Goal: Task Accomplishment & Management: Use online tool/utility

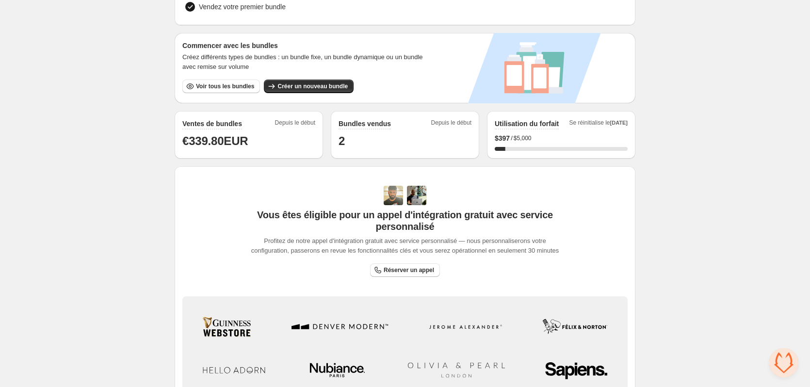
scroll to position [246, 0]
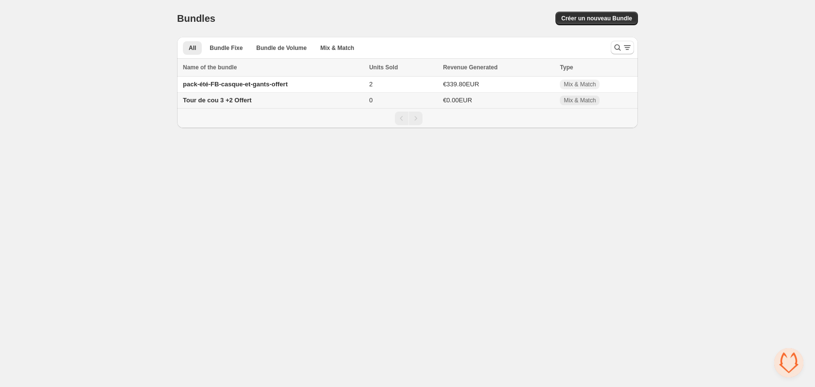
click at [237, 98] on span "Tour de cou 3 +2 Offert" at bounding box center [217, 100] width 69 height 7
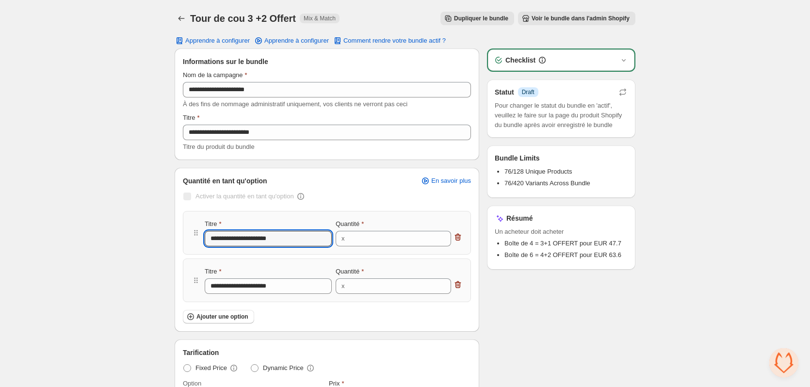
drag, startPoint x: 247, startPoint y: 241, endPoint x: 190, endPoint y: 242, distance: 57.3
click at [190, 242] on div "**********" at bounding box center [327, 233] width 288 height 44
type input "**********"
click at [458, 286] on icon "button" at bounding box center [457, 285] width 1 height 3
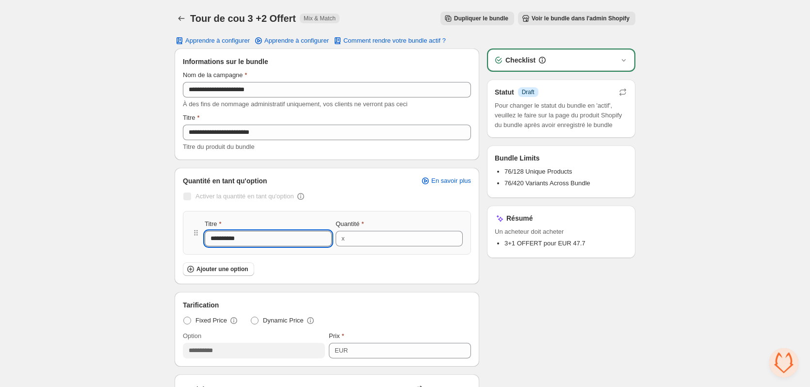
click at [215, 236] on input "**********" at bounding box center [268, 239] width 127 height 16
type input "*********"
type input "**********"
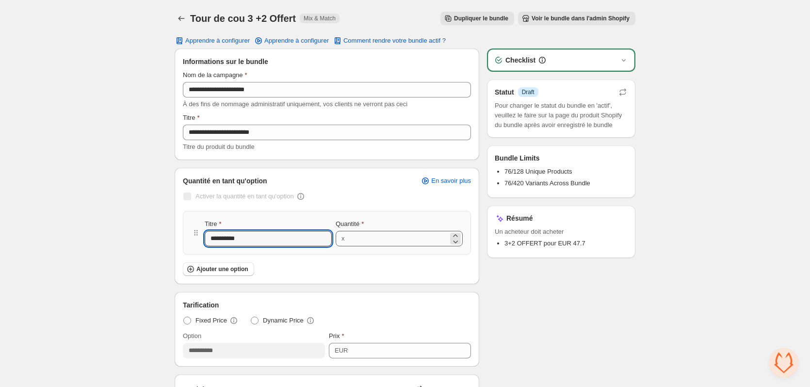
type input "**********"
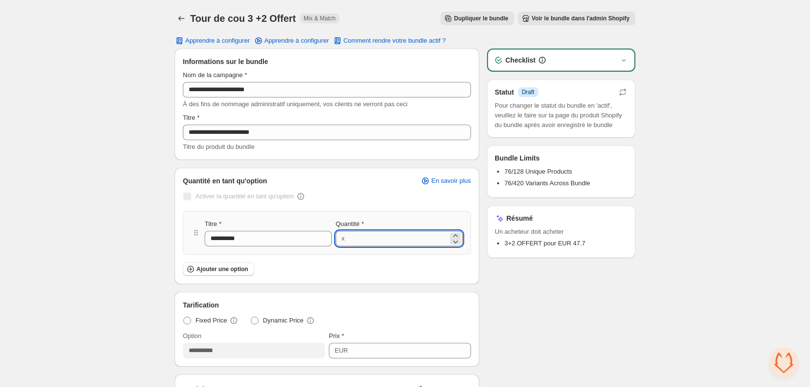
click at [380, 237] on input "*" at bounding box center [398, 239] width 101 height 16
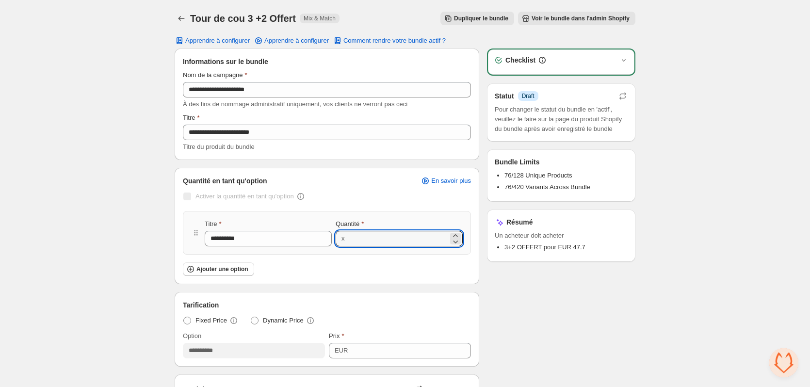
type input "*"
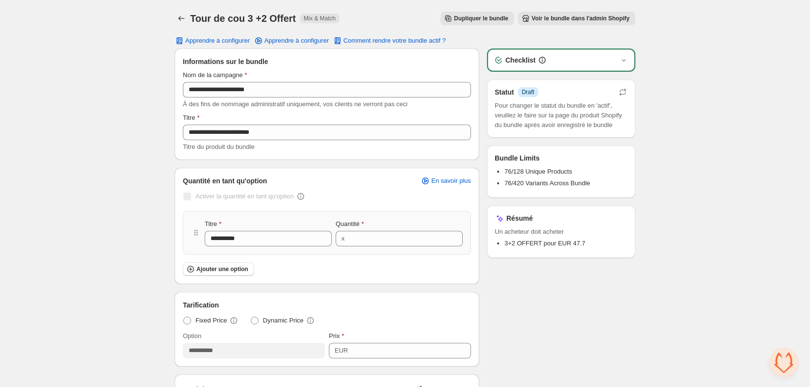
click at [350, 265] on div "Ajouter une option" at bounding box center [327, 269] width 288 height 14
drag, startPoint x: 399, startPoint y: 352, endPoint x: 342, endPoint y: 359, distance: 57.2
click at [342, 359] on div "**********" at bounding box center [327, 330] width 304 height 74
type input "**"
type input "*"
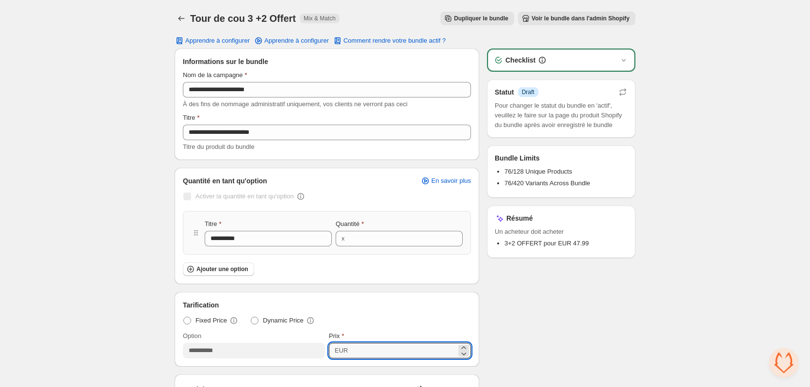
type input "*****"
click at [468, 308] on div "Tarification" at bounding box center [327, 305] width 288 height 10
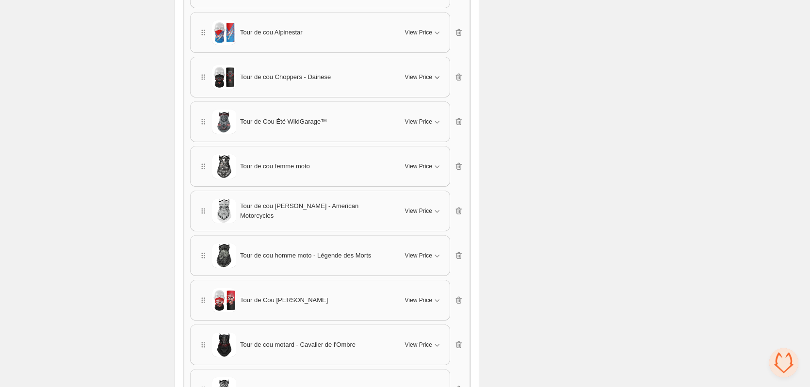
scroll to position [2135, 0]
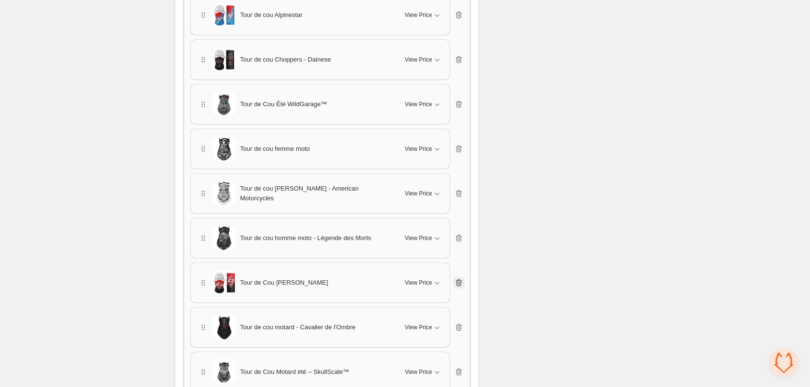
click at [457, 283] on icon "button" at bounding box center [459, 282] width 6 height 7
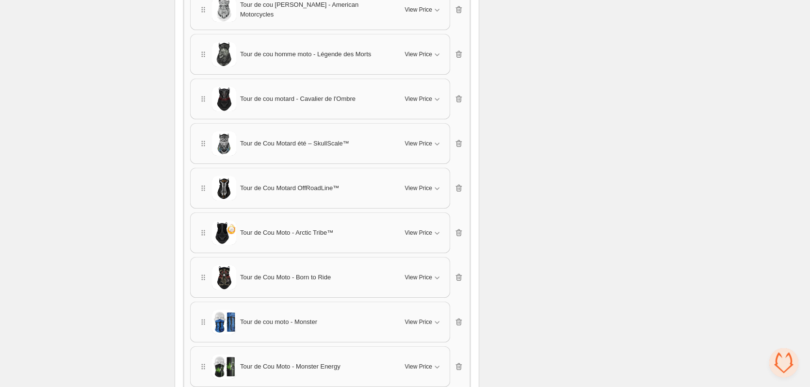
scroll to position [2329, 0]
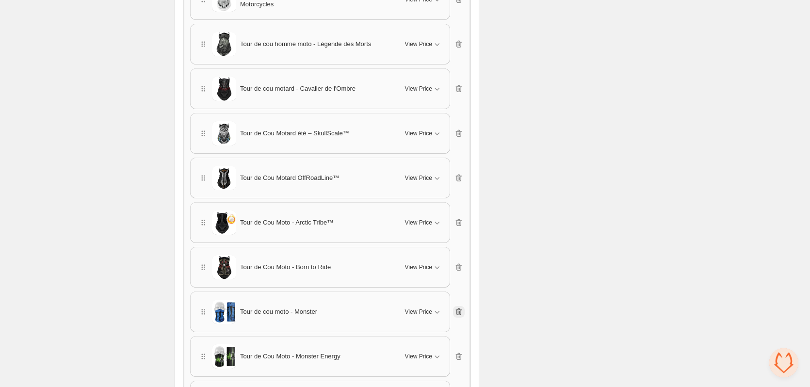
click at [459, 311] on icon "button" at bounding box center [459, 312] width 10 height 10
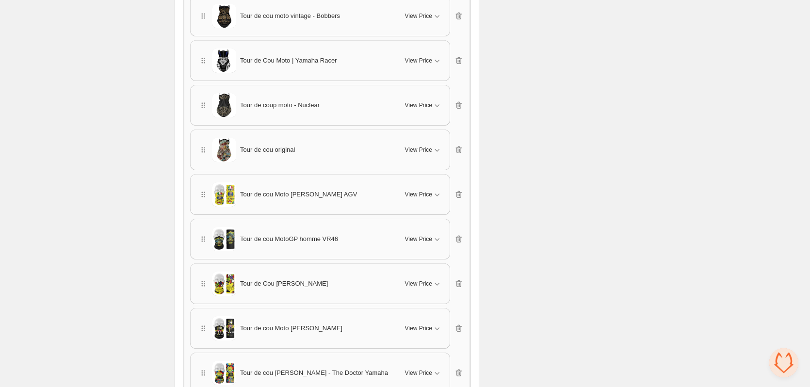
scroll to position [3437, 0]
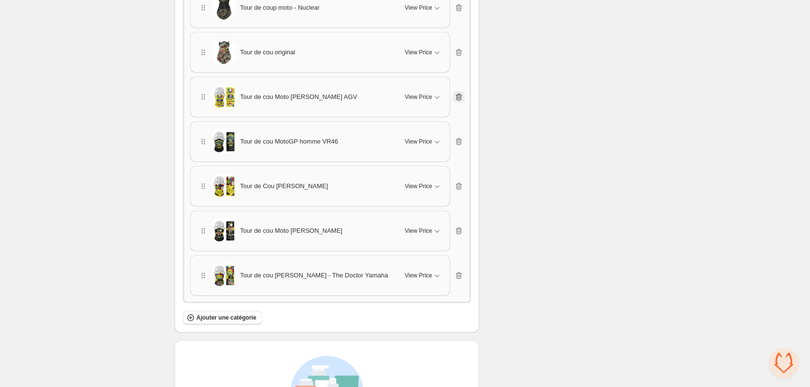
click at [462, 94] on icon "button" at bounding box center [459, 97] width 10 height 10
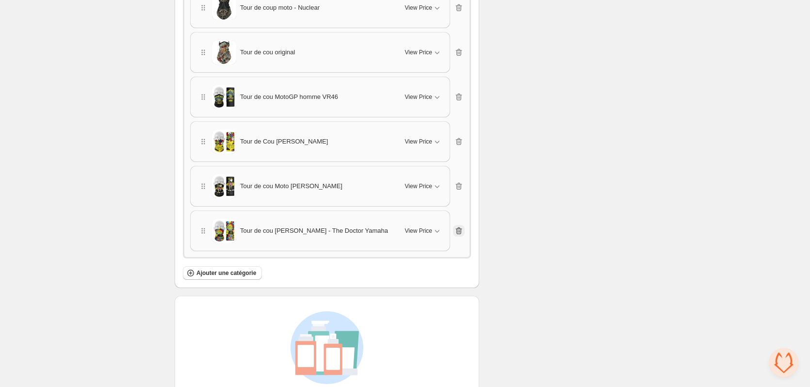
click at [456, 229] on icon "button" at bounding box center [459, 231] width 10 height 10
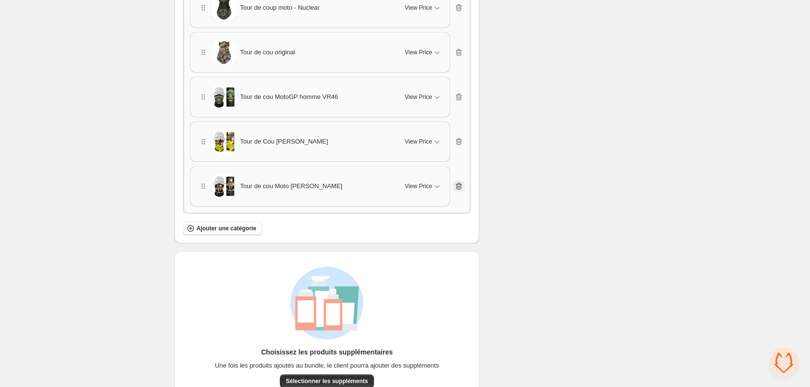
click at [459, 187] on icon "button" at bounding box center [458, 186] width 1 height 3
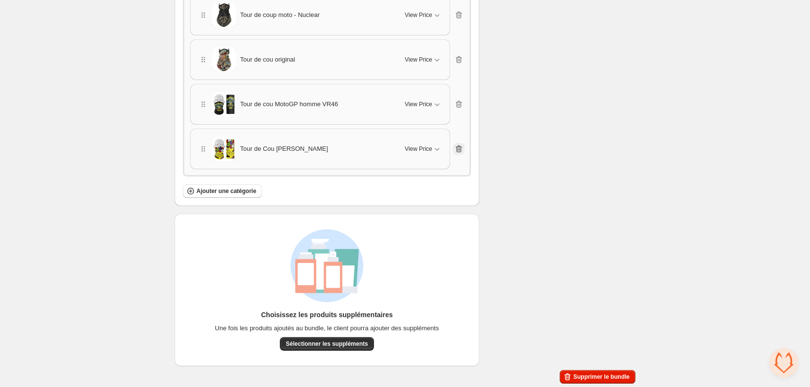
click at [457, 148] on icon "button" at bounding box center [459, 149] width 6 height 7
click at [461, 154] on div "Tour de cou MotoGP homme VR46 View Price Cancel Apply Select All Tour de cou Mo…" at bounding box center [327, 149] width 274 height 41
click at [458, 151] on icon "button" at bounding box center [459, 149] width 6 height 7
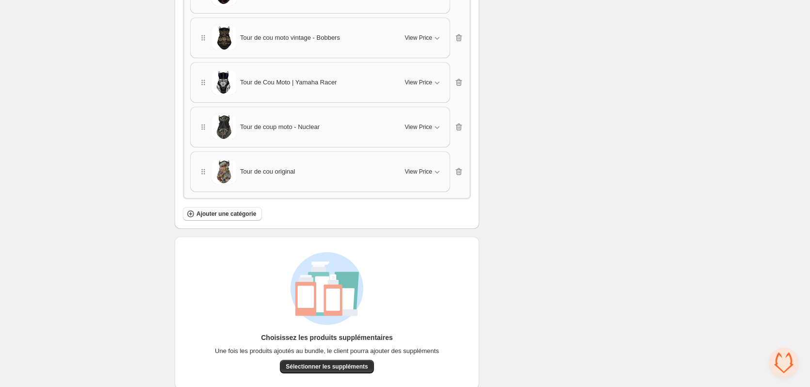
scroll to position [3340, 0]
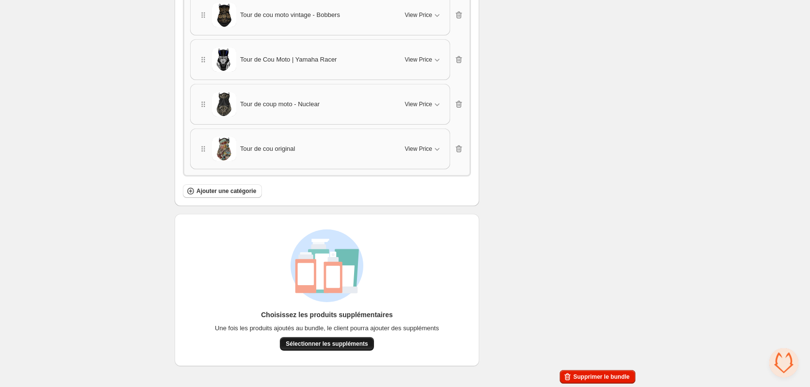
click at [316, 344] on span "Sélectionner les suppléments" at bounding box center [327, 344] width 82 height 8
click at [345, 339] on button "Sélectionner les suppléments" at bounding box center [327, 344] width 94 height 14
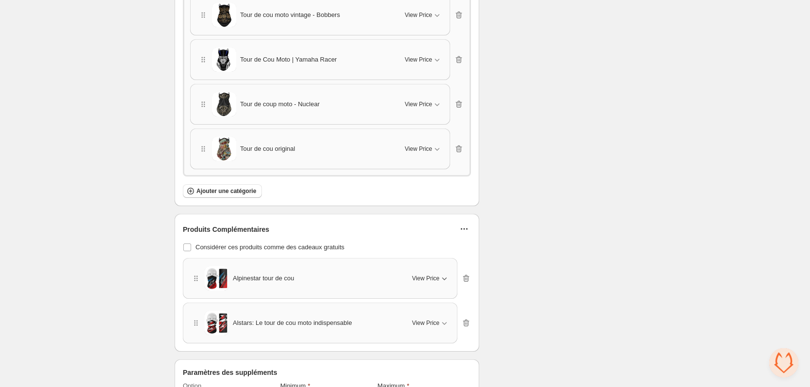
click at [437, 275] on span "View Price" at bounding box center [425, 279] width 27 height 8
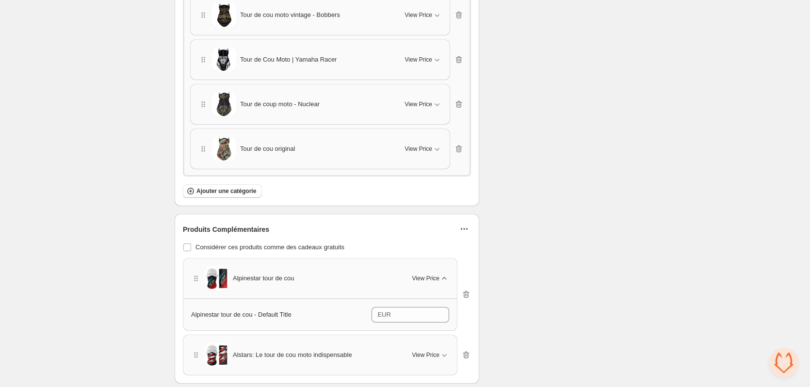
click at [437, 275] on span "View Price" at bounding box center [425, 279] width 27 height 8
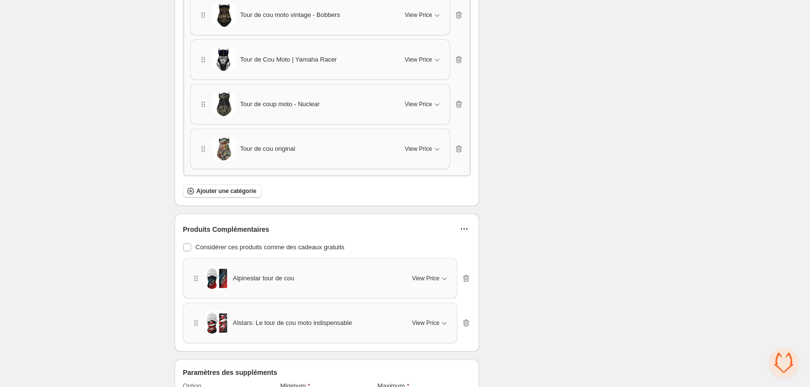
scroll to position [3390, 0]
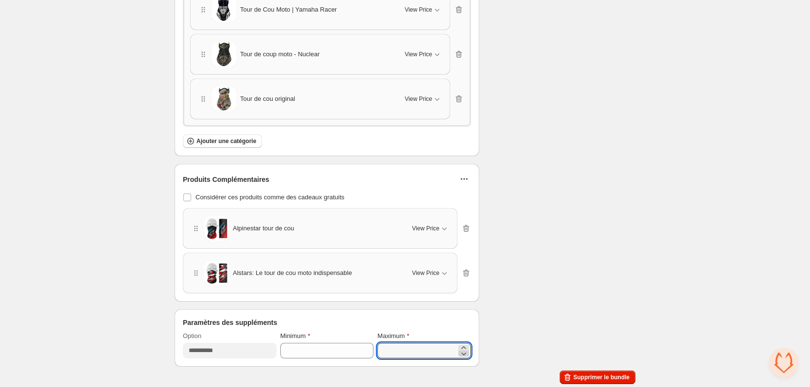
click at [466, 353] on icon at bounding box center [464, 354] width 5 height 3
click at [467, 352] on icon at bounding box center [464, 354] width 10 height 10
type input "*"
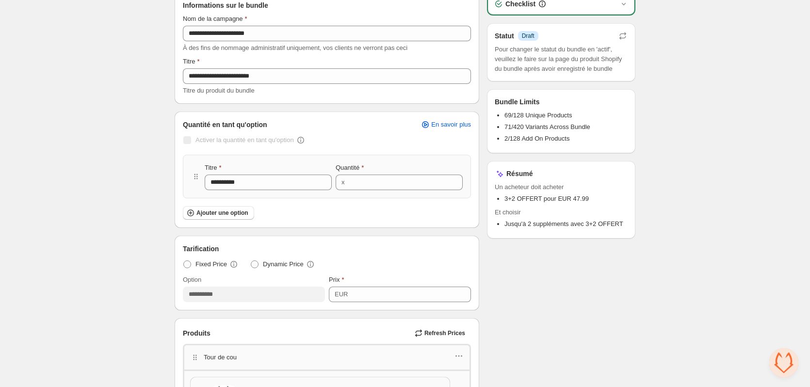
scroll to position [97, 0]
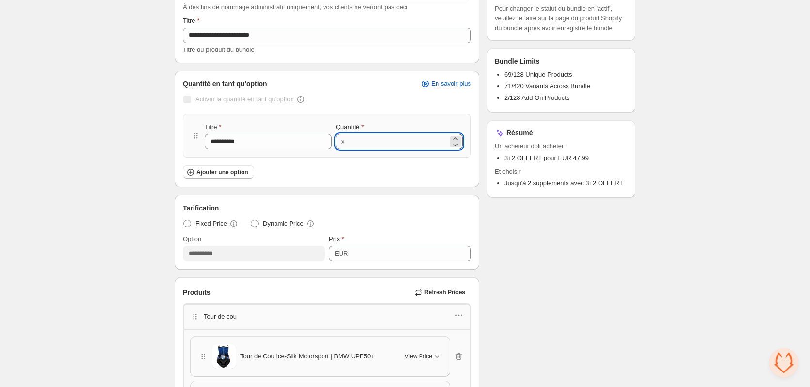
click at [367, 146] on input "*" at bounding box center [398, 142] width 101 height 16
click at [457, 146] on icon at bounding box center [456, 145] width 10 height 10
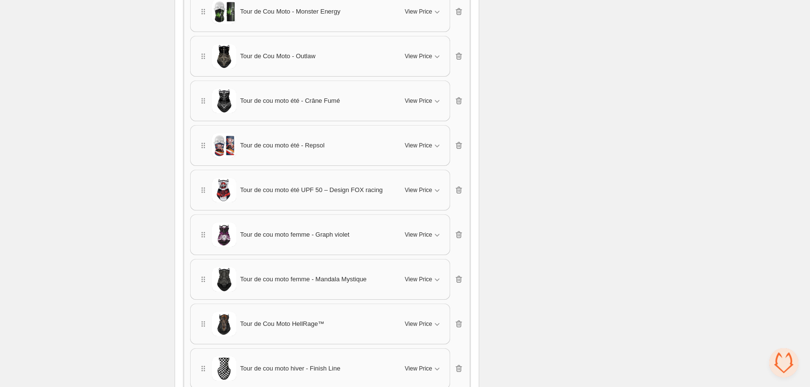
scroll to position [3390, 0]
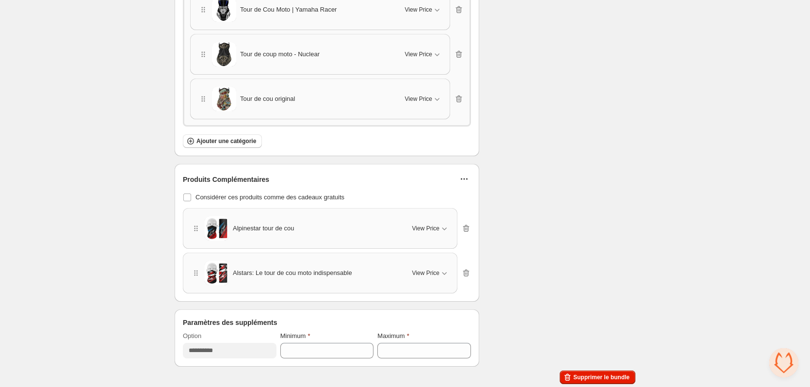
click at [470, 180] on button "button" at bounding box center [465, 179] width 14 height 14
click at [191, 198] on span at bounding box center [187, 198] width 8 height 8
click at [185, 197] on span at bounding box center [187, 198] width 8 height 8
click at [466, 177] on icon "button" at bounding box center [464, 179] width 10 height 10
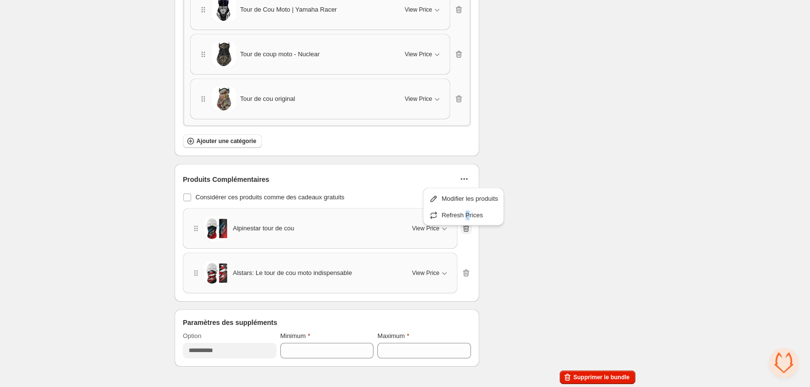
click at [466, 229] on div "Modifier les produits Refresh Prices" at bounding box center [463, 209] width 88 height 48
click at [466, 232] on icon "button" at bounding box center [466, 229] width 10 height 10
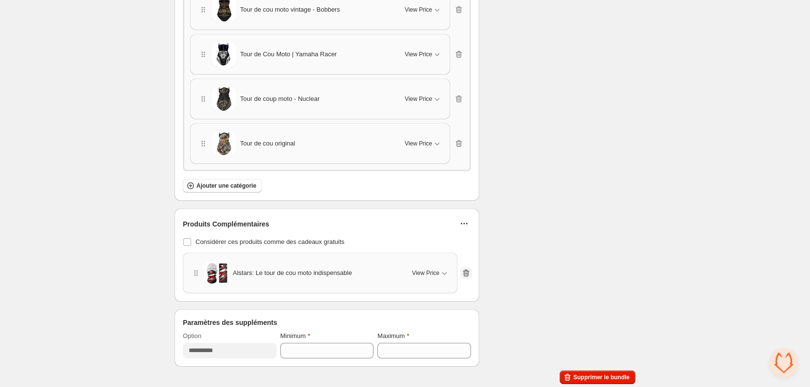
click at [468, 275] on icon "button" at bounding box center [466, 273] width 6 height 7
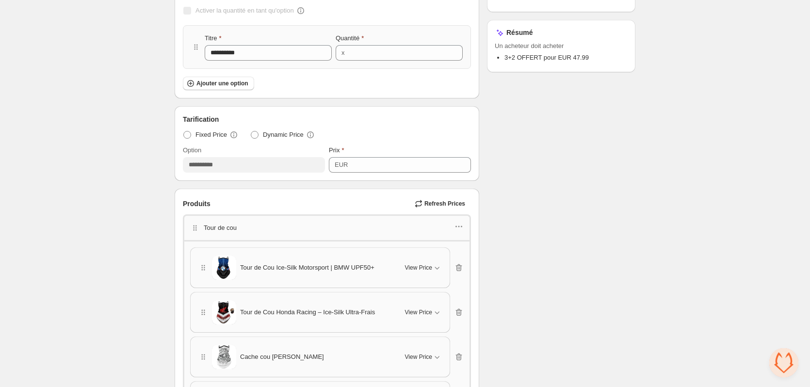
scroll to position [89, 0]
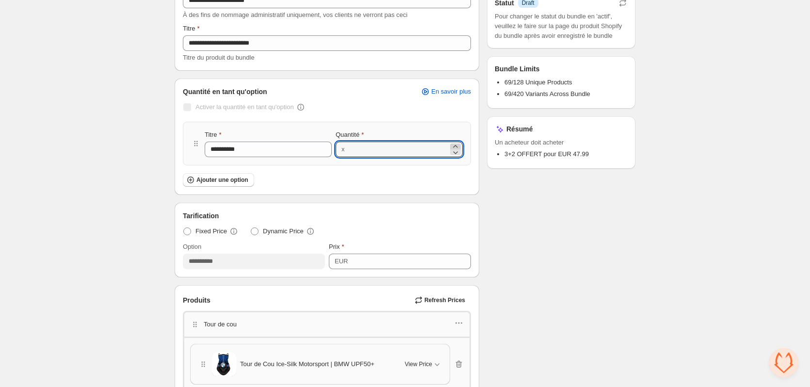
click at [456, 147] on icon at bounding box center [456, 147] width 10 height 10
type input "*"
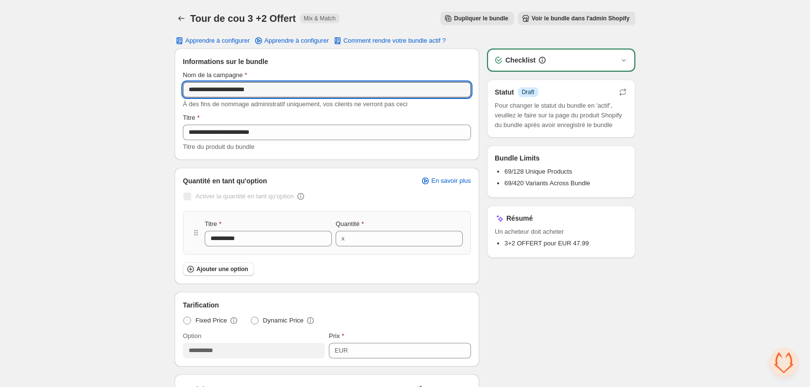
drag, startPoint x: 273, startPoint y: 90, endPoint x: 168, endPoint y: 86, distance: 104.9
